Goal: Transaction & Acquisition: Purchase product/service

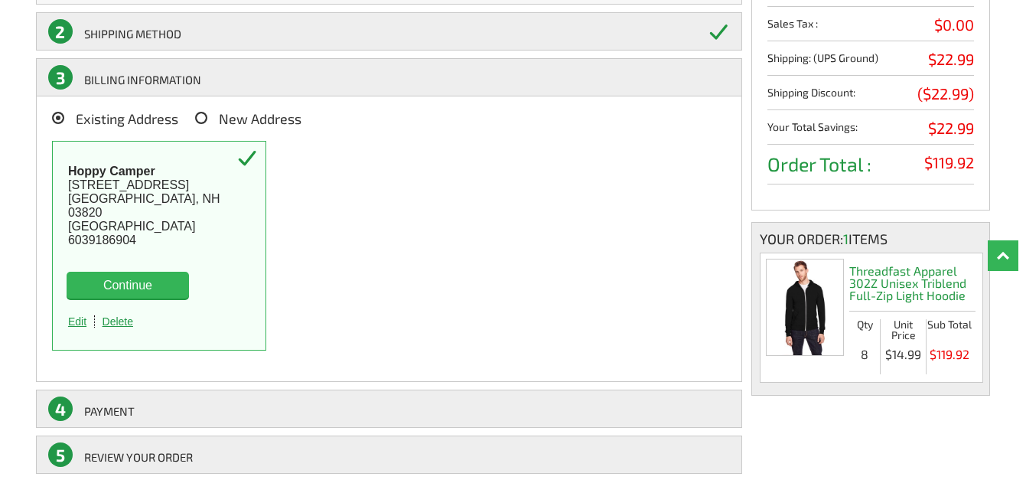
scroll to position [233, 0]
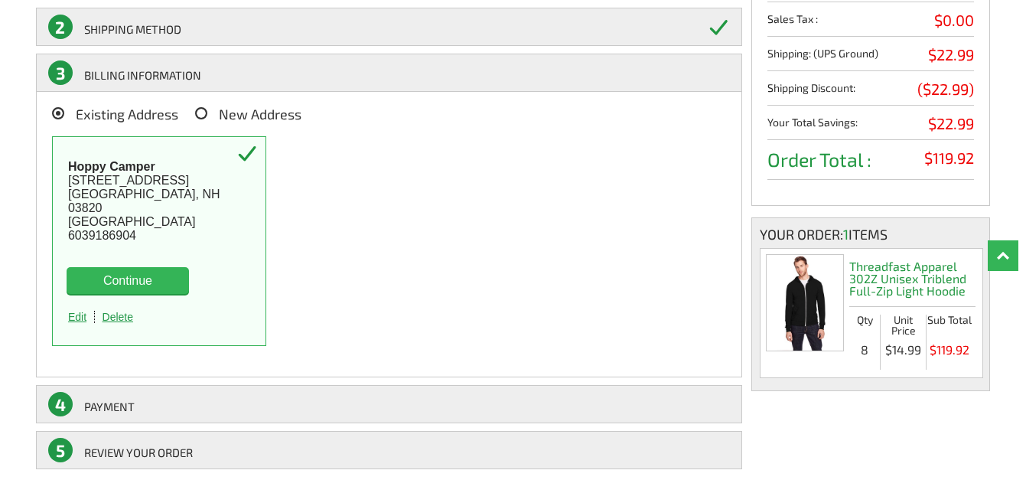
click at [116, 277] on button "Continue" at bounding box center [128, 280] width 122 height 27
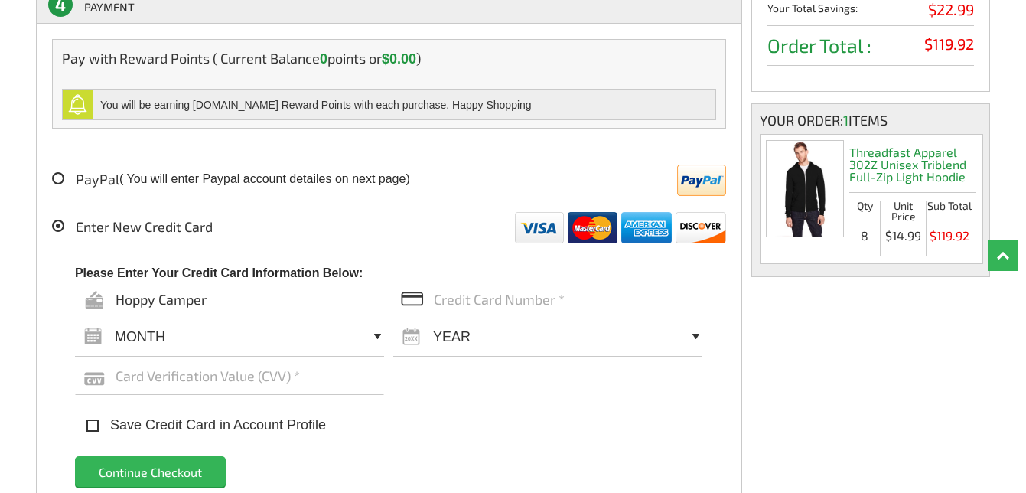
scroll to position [348, 0]
click at [449, 308] on input "text" at bounding box center [547, 298] width 309 height 38
type input "[CREDIT_CARD_NUMBER]"
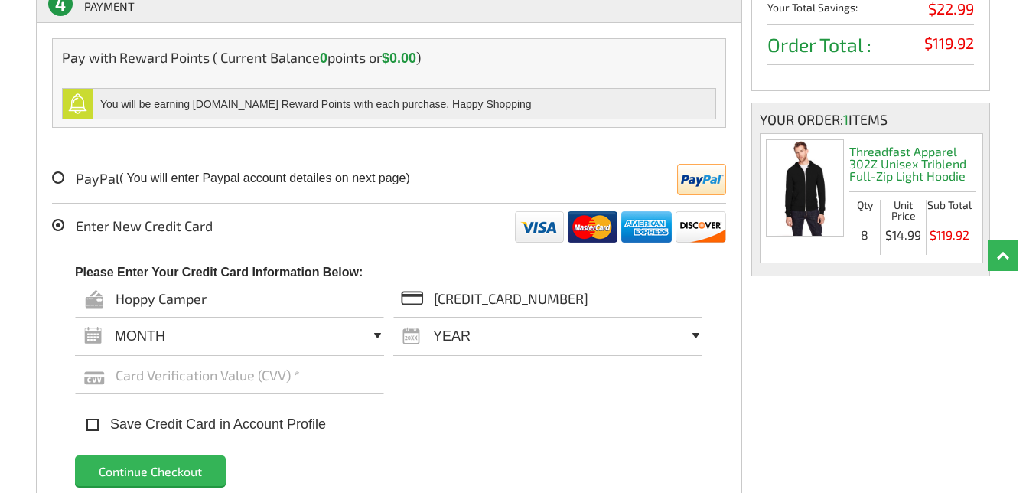
select select "06"
select select "2028"
click at [217, 393] on input "text" at bounding box center [229, 375] width 309 height 38
type input "555"
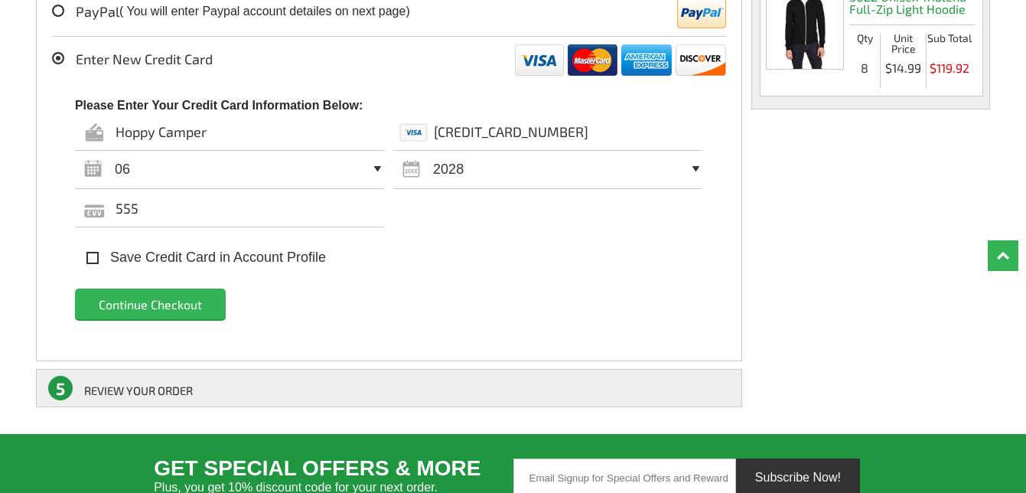
click at [152, 305] on input "Continue Checkout" at bounding box center [150, 304] width 151 height 31
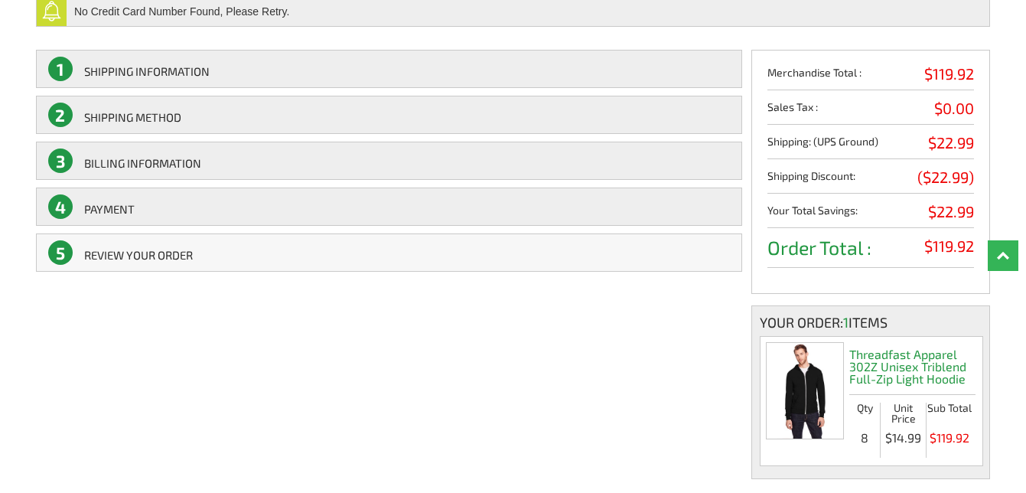
scroll to position [191, 0]
click at [116, 256] on link "5 REVIEW YOUR ORDER" at bounding box center [389, 253] width 707 height 38
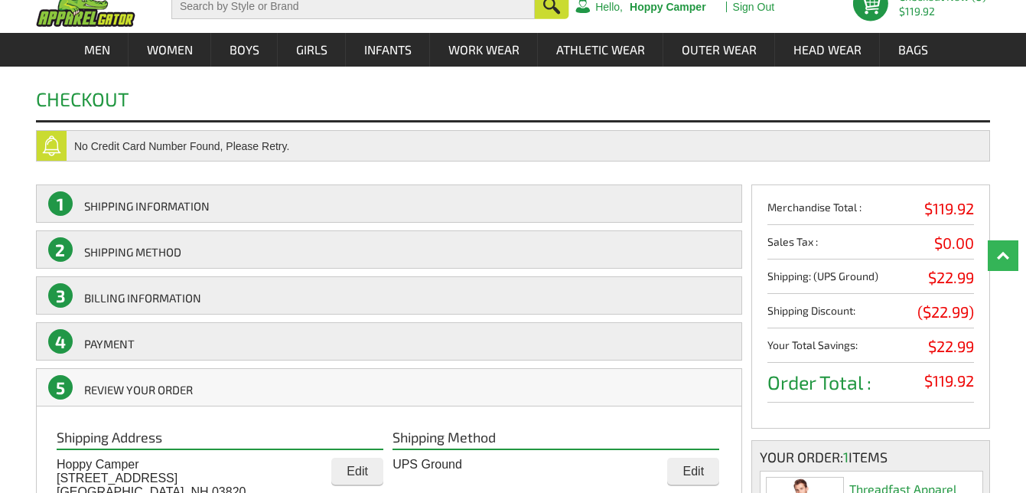
scroll to position [55, 0]
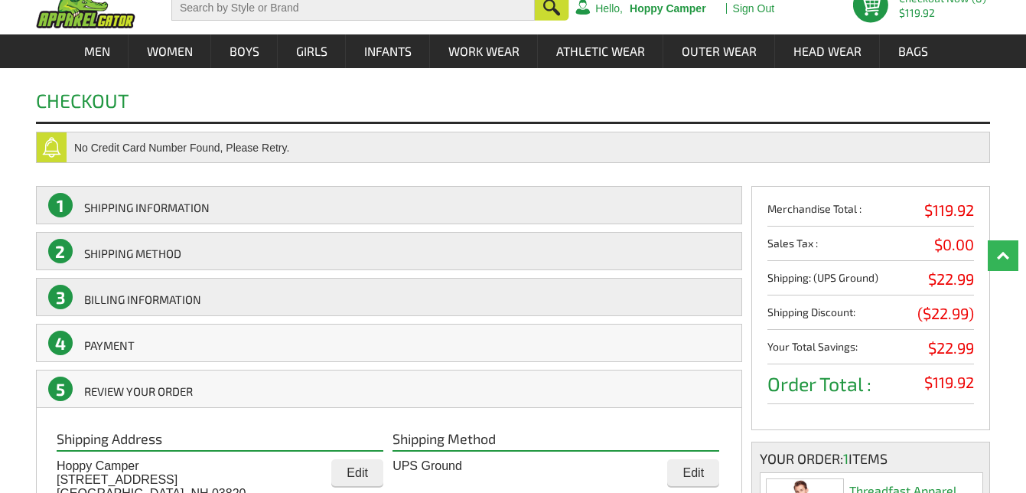
click at [106, 337] on link "4 Payment" at bounding box center [389, 343] width 707 height 38
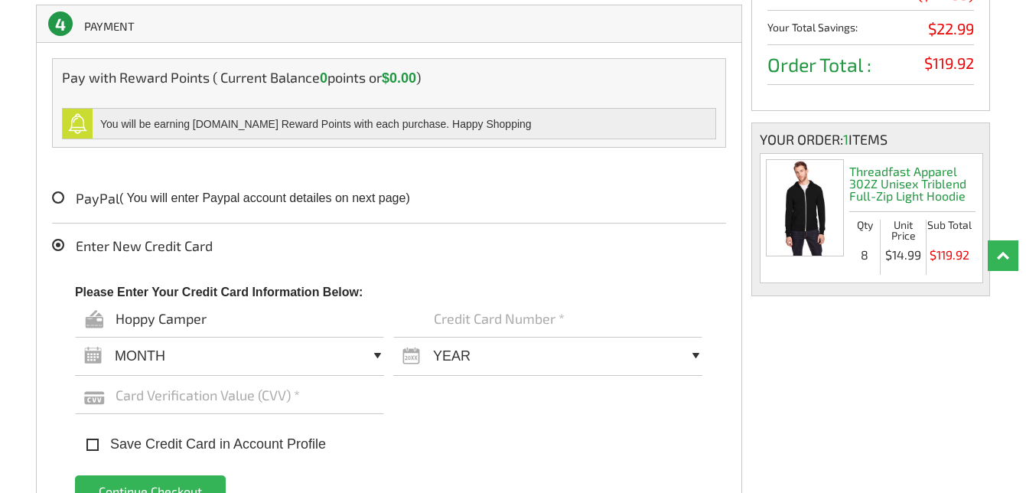
scroll to position [375, 0]
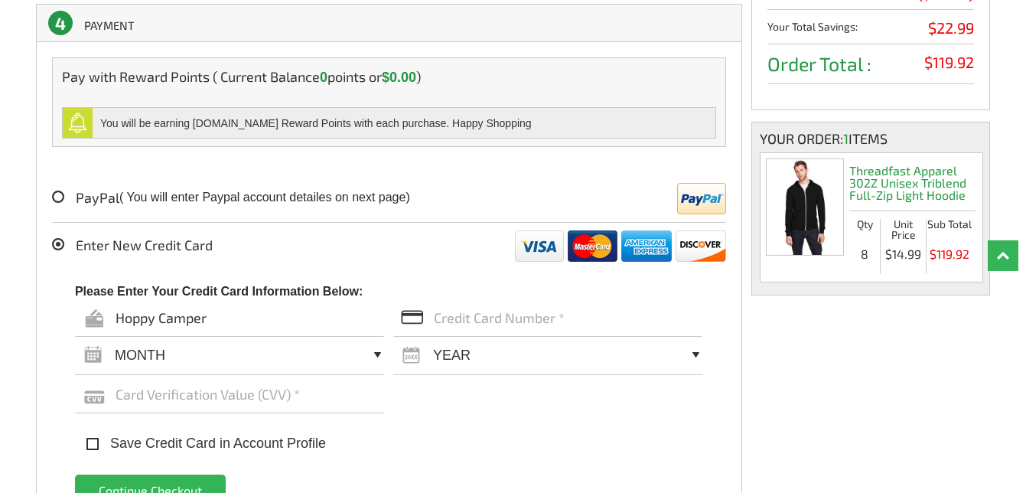
click at [463, 312] on input "text" at bounding box center [547, 318] width 309 height 38
type input "[CREDIT_CARD_NUMBER]"
select select "06"
select select "2028"
type input "555"
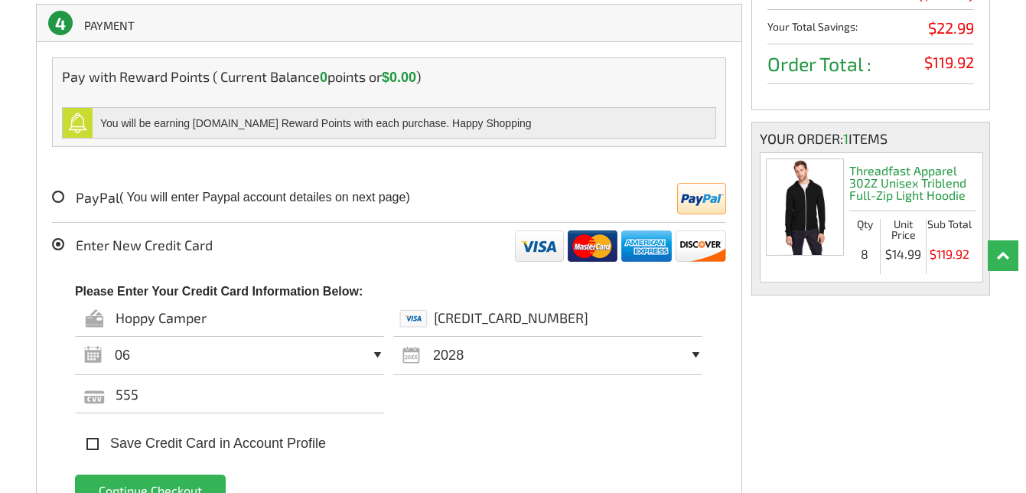
scroll to position [463, 0]
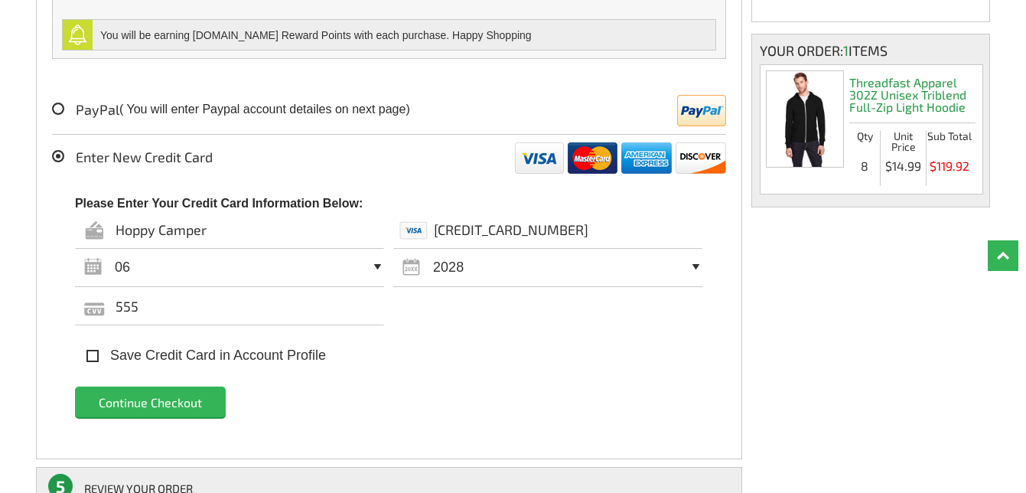
click at [135, 397] on input "Continue Checkout" at bounding box center [150, 402] width 151 height 31
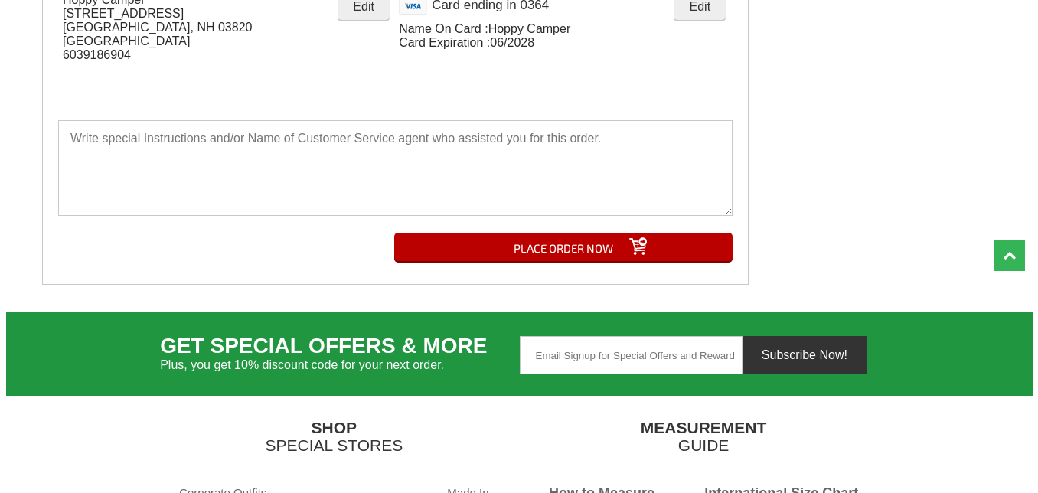
scroll to position [909, 0]
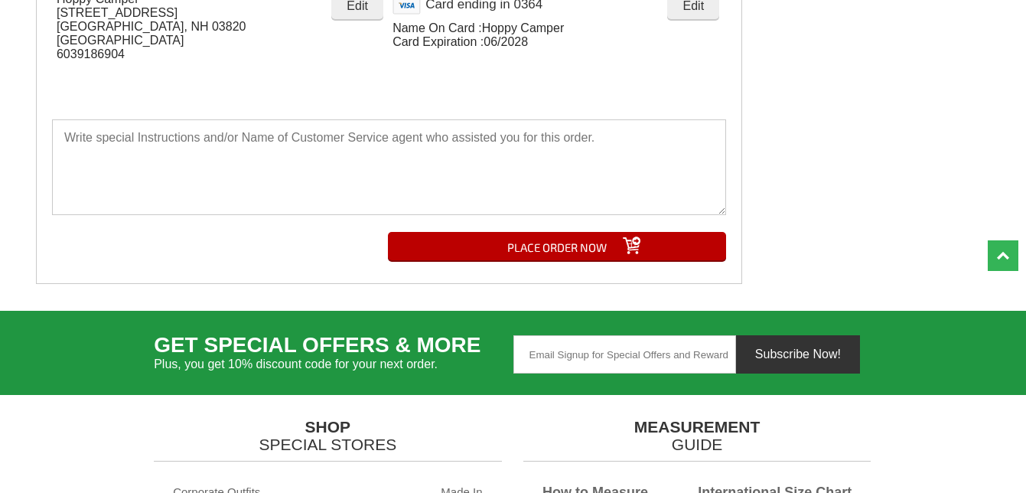
click at [528, 253] on input "PLACE ORDER NOW" at bounding box center [557, 246] width 338 height 28
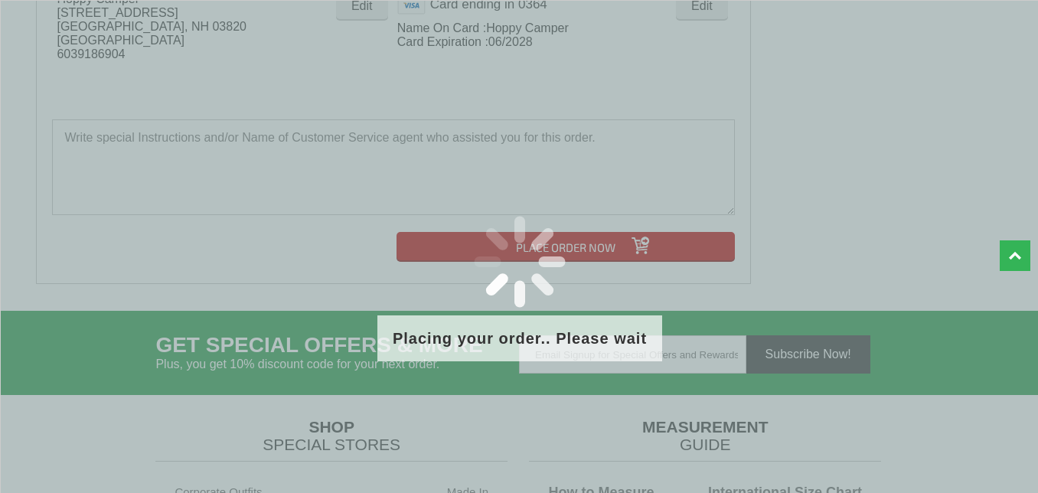
click at [640, 195] on div "Placing your order.. Please wait" at bounding box center [520, 412] width 1040 height 825
click at [700, 233] on div at bounding box center [520, 261] width 1038 height 107
